Goal: Task Accomplishment & Management: Manage account settings

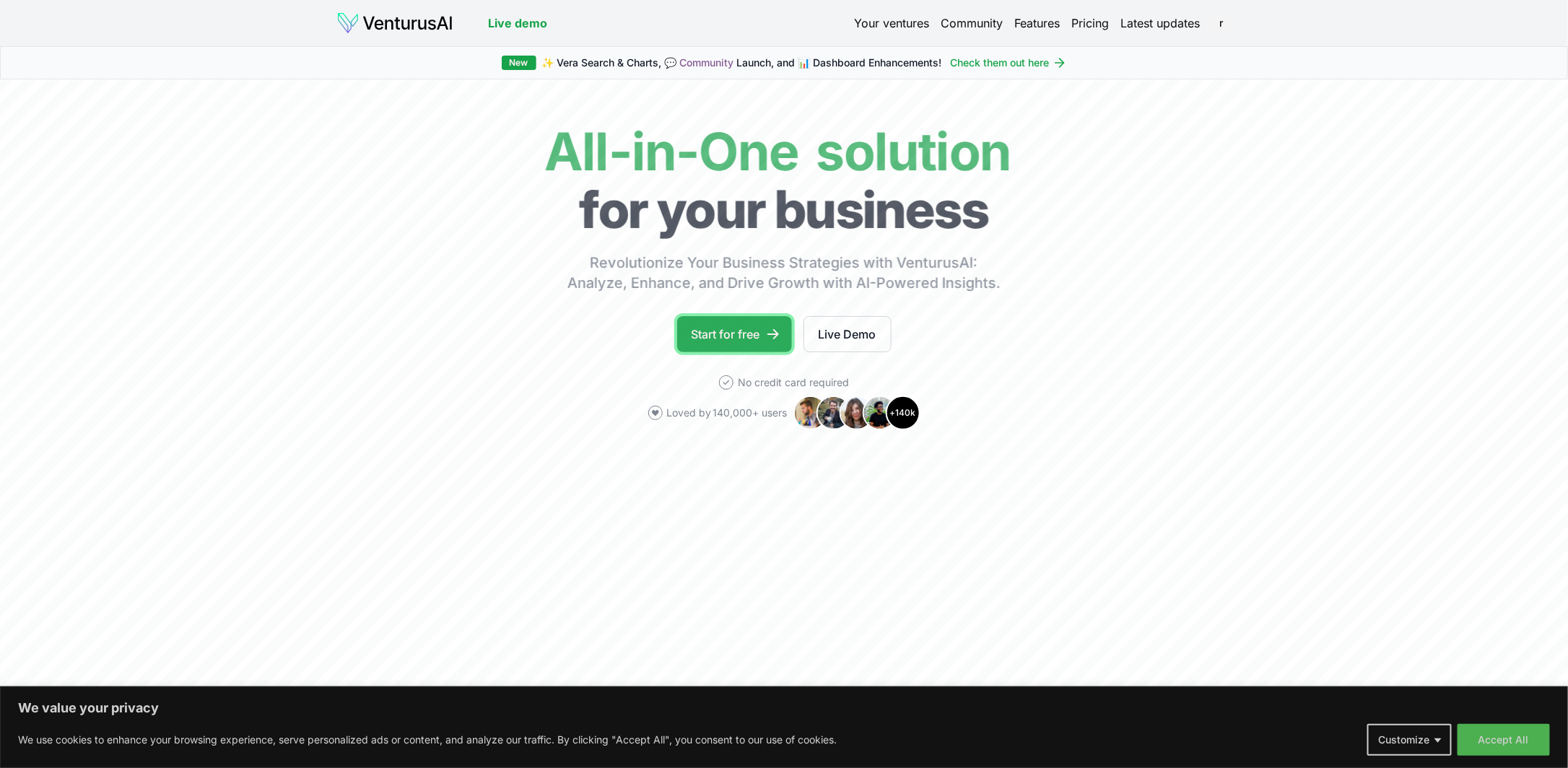
click at [741, 331] on link "Start for free" at bounding box center [734, 334] width 115 height 36
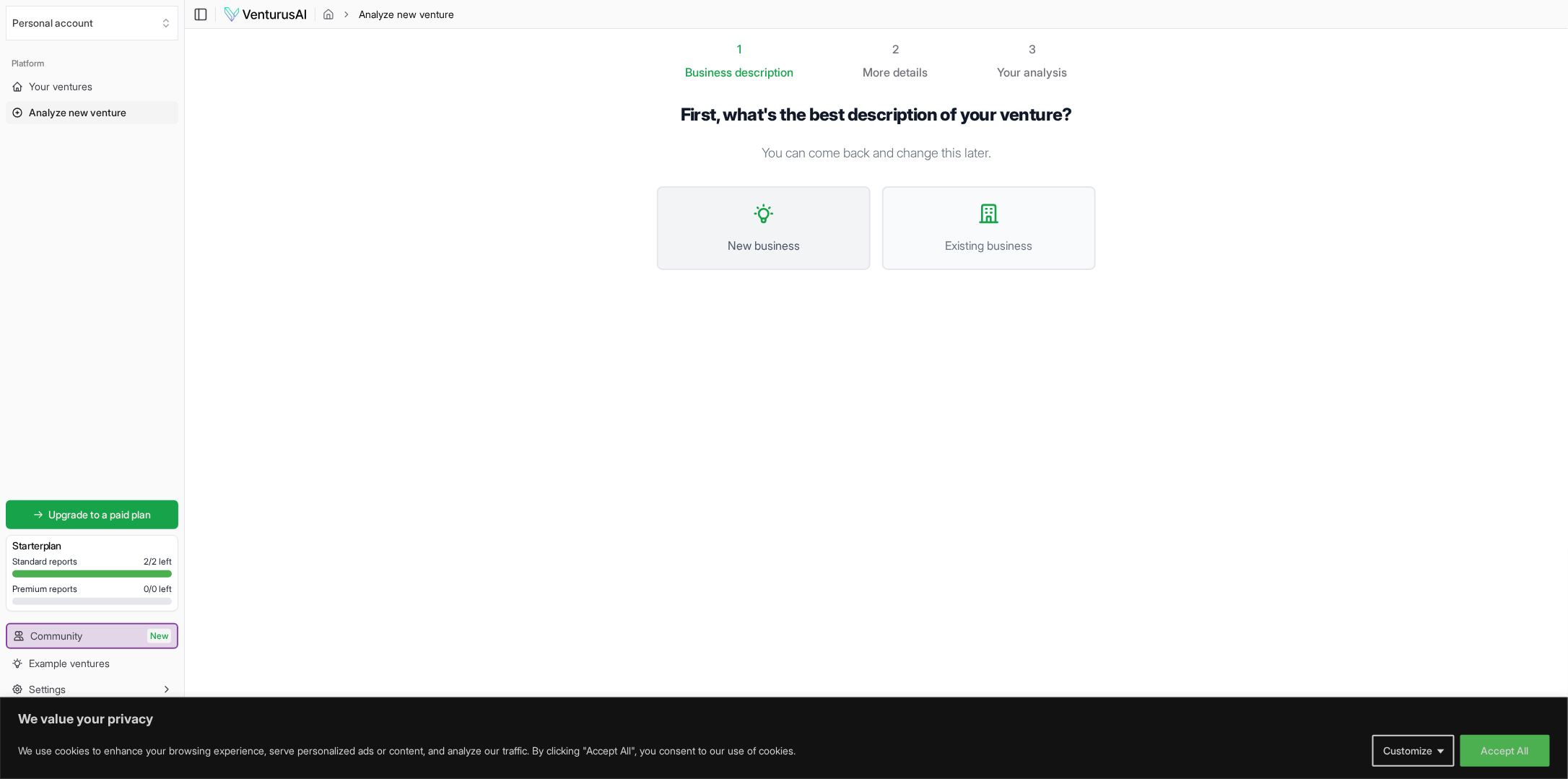
click at [773, 218] on icon at bounding box center [764, 214] width 23 height 23
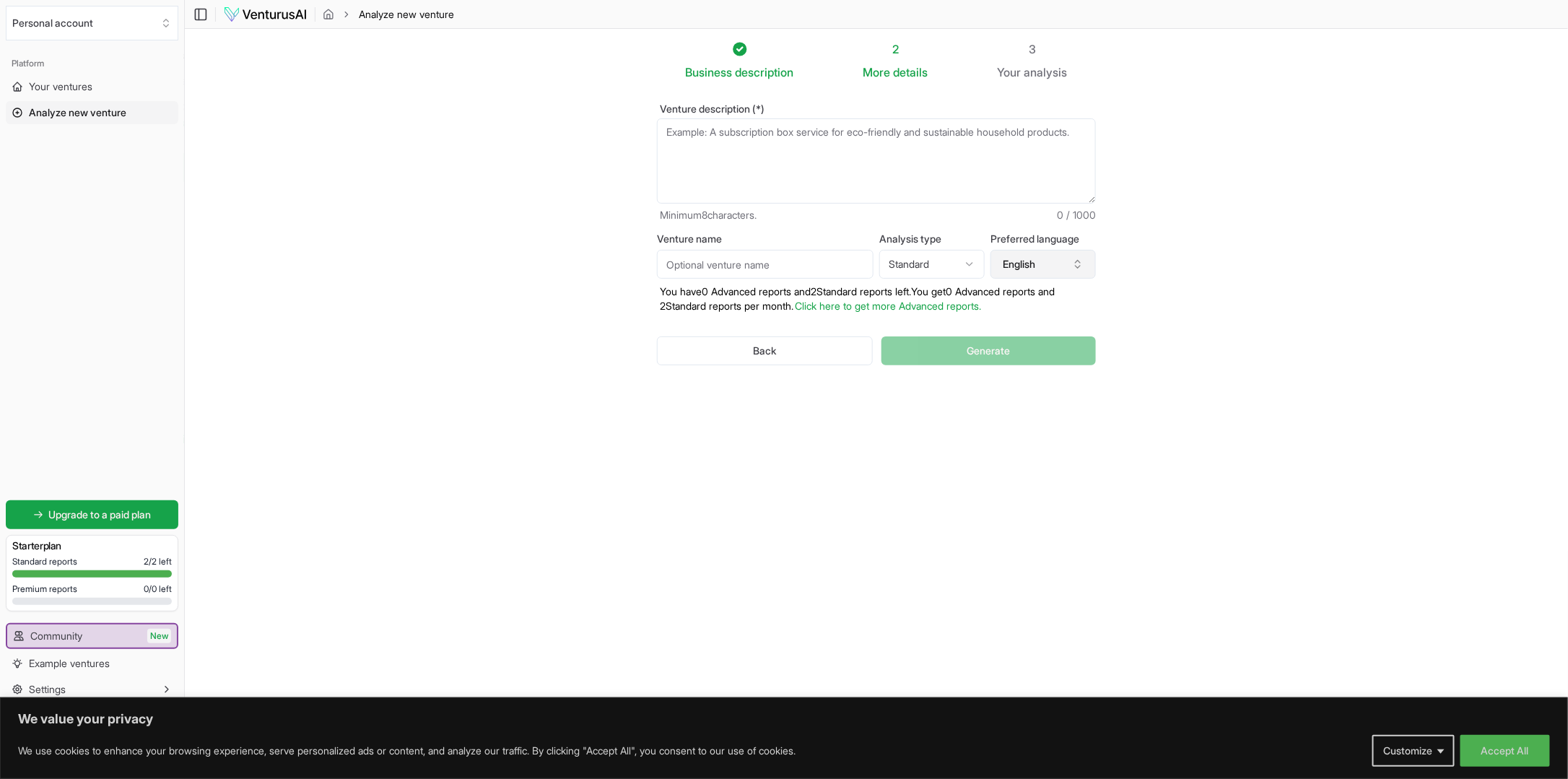
click at [1080, 266] on icon "button" at bounding box center [1078, 266] width 5 height 2
type input "d"
type input "ger"
click at [1054, 331] on div "German" at bounding box center [1053, 328] width 186 height 23
click at [1523, 755] on button "Accept All" at bounding box center [1505, 751] width 90 height 32
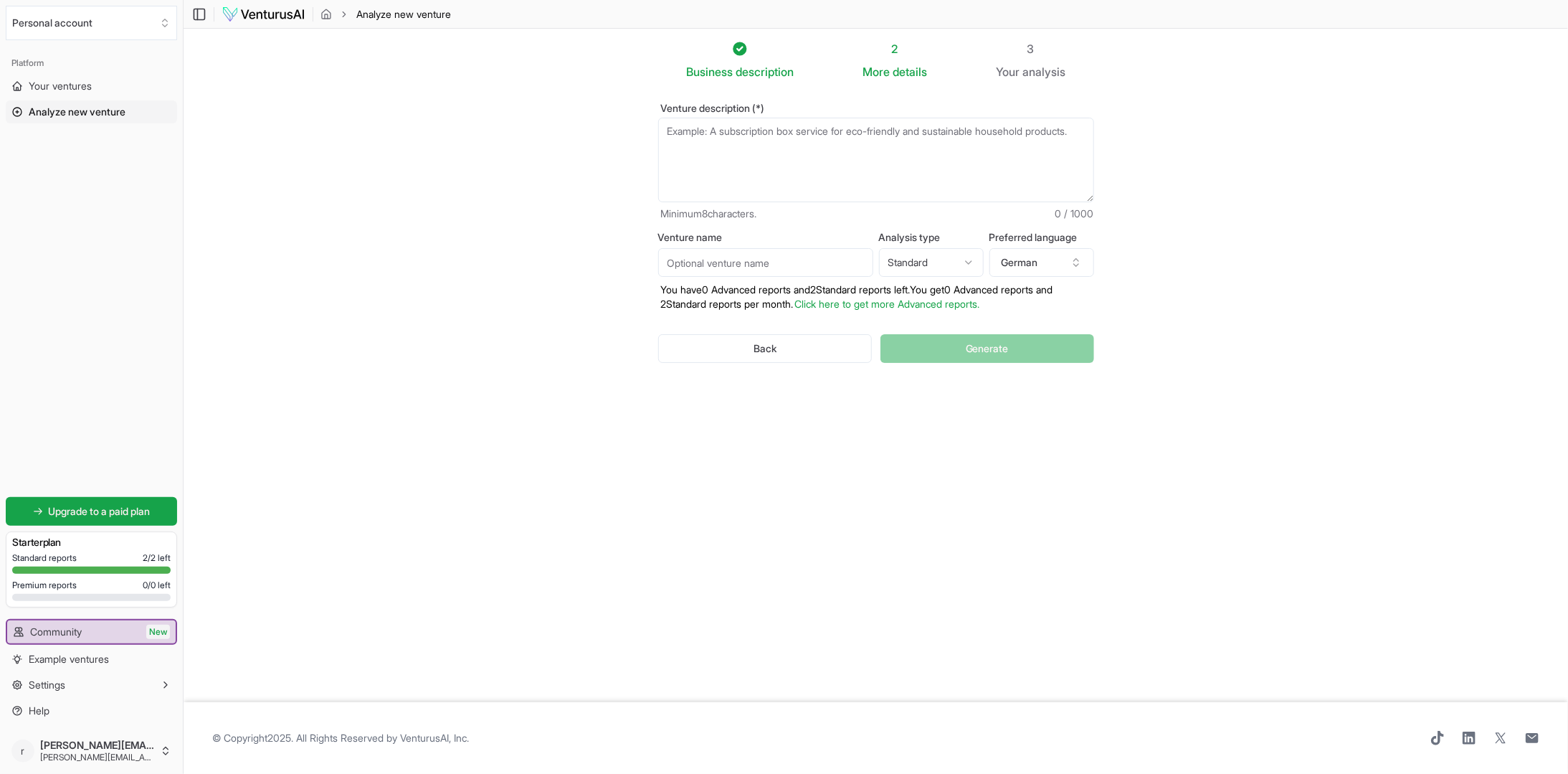
click at [979, 348] on div "Back Generate" at bounding box center [876, 349] width 436 height 75
click at [104, 681] on button "Settings" at bounding box center [91, 685] width 171 height 23
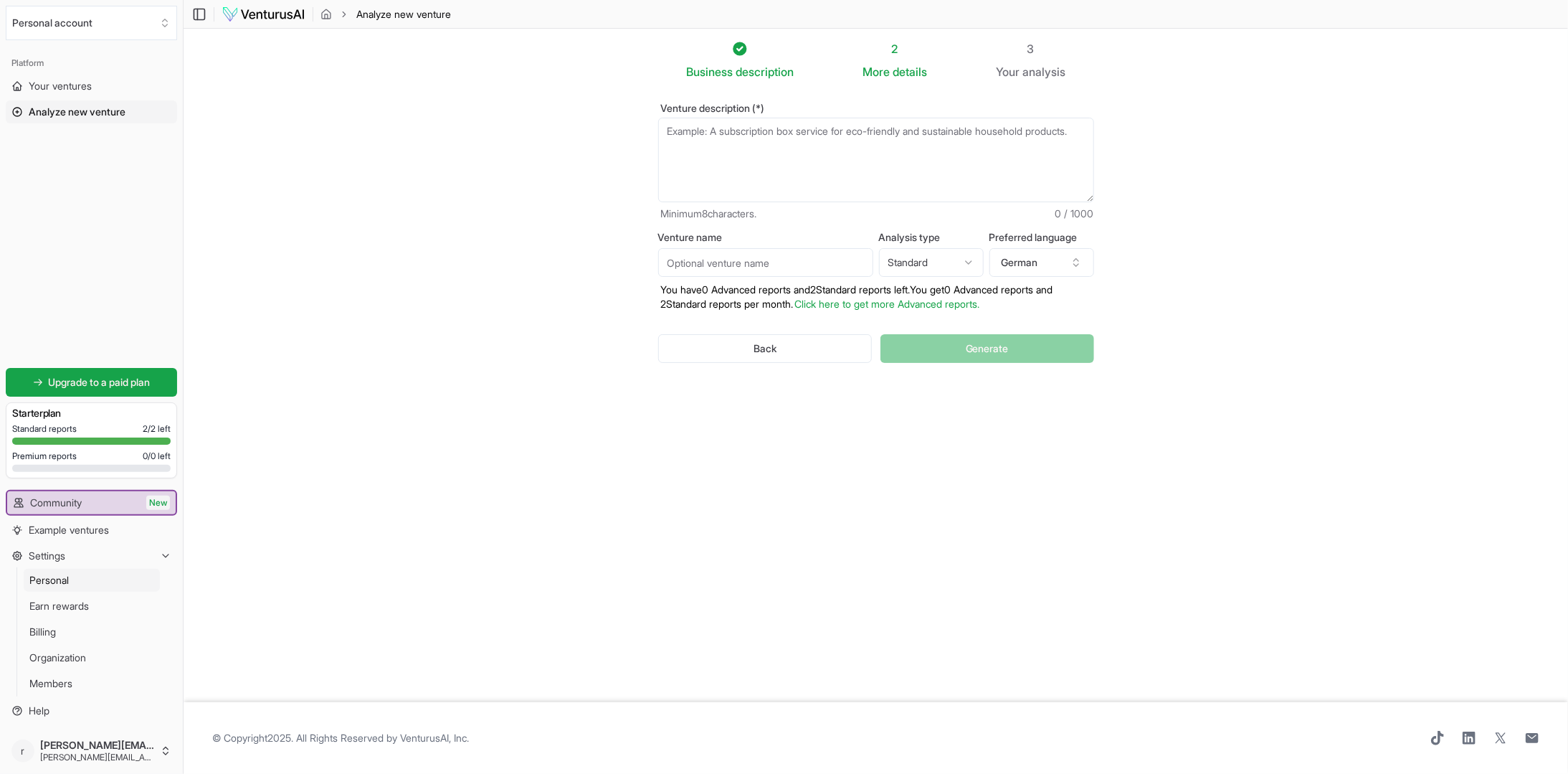
click at [130, 575] on link "Personal" at bounding box center [92, 580] width 136 height 23
